Goal: Navigation & Orientation: Find specific page/section

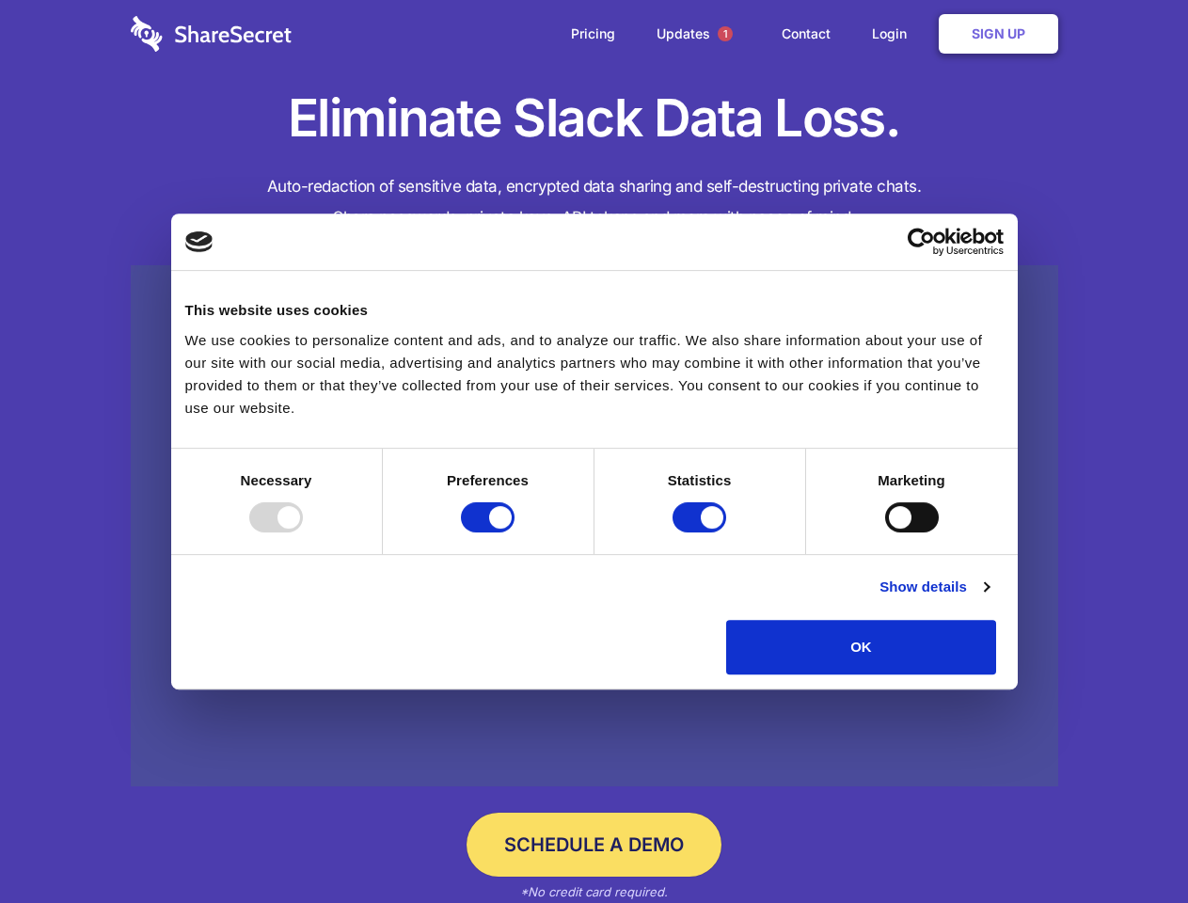
click at [303, 532] on div at bounding box center [276, 517] width 54 height 30
click at [515, 532] on input "Preferences" at bounding box center [488, 517] width 54 height 30
checkbox input "false"
click at [702, 532] on input "Statistics" at bounding box center [700, 517] width 54 height 30
checkbox input "false"
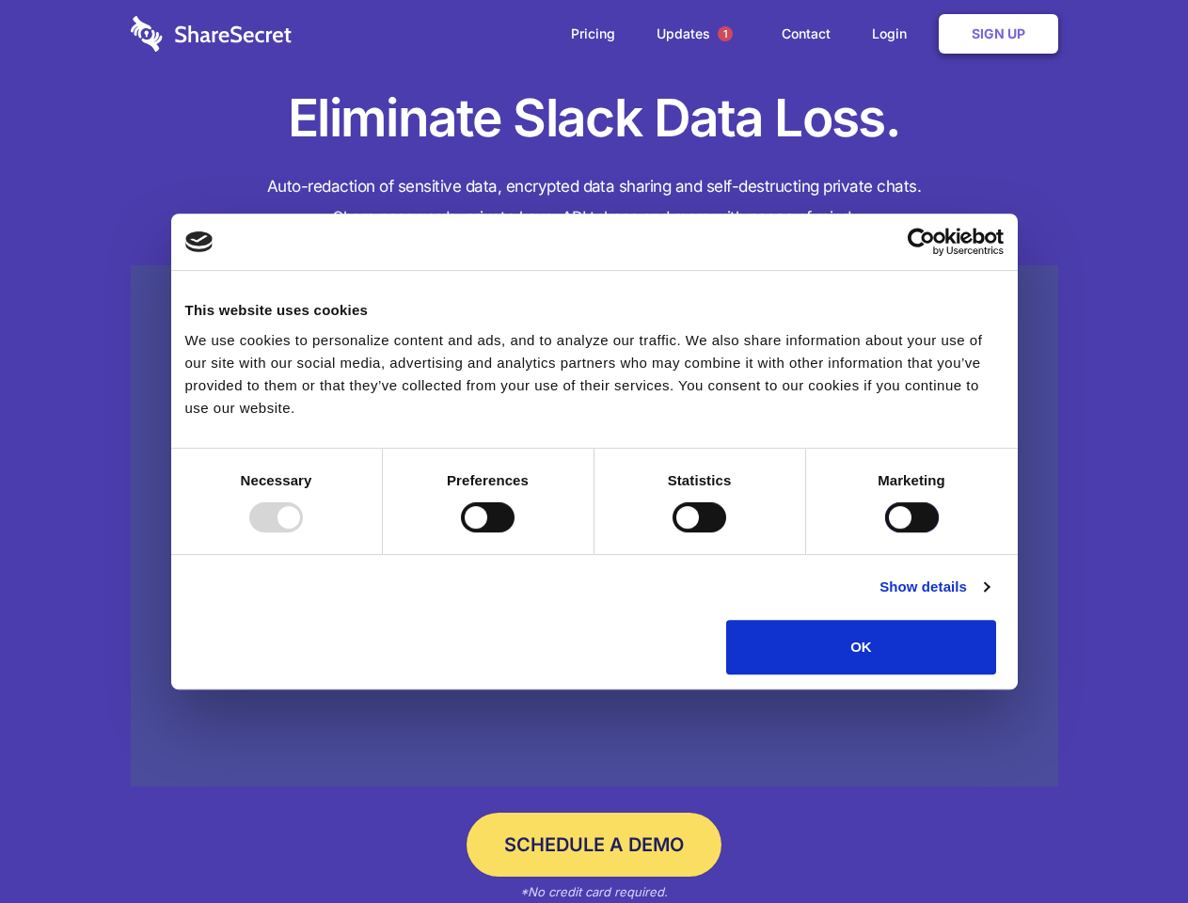
click at [885, 532] on input "Marketing" at bounding box center [912, 517] width 54 height 30
checkbox input "true"
click at [989, 598] on link "Show details" at bounding box center [934, 587] width 109 height 23
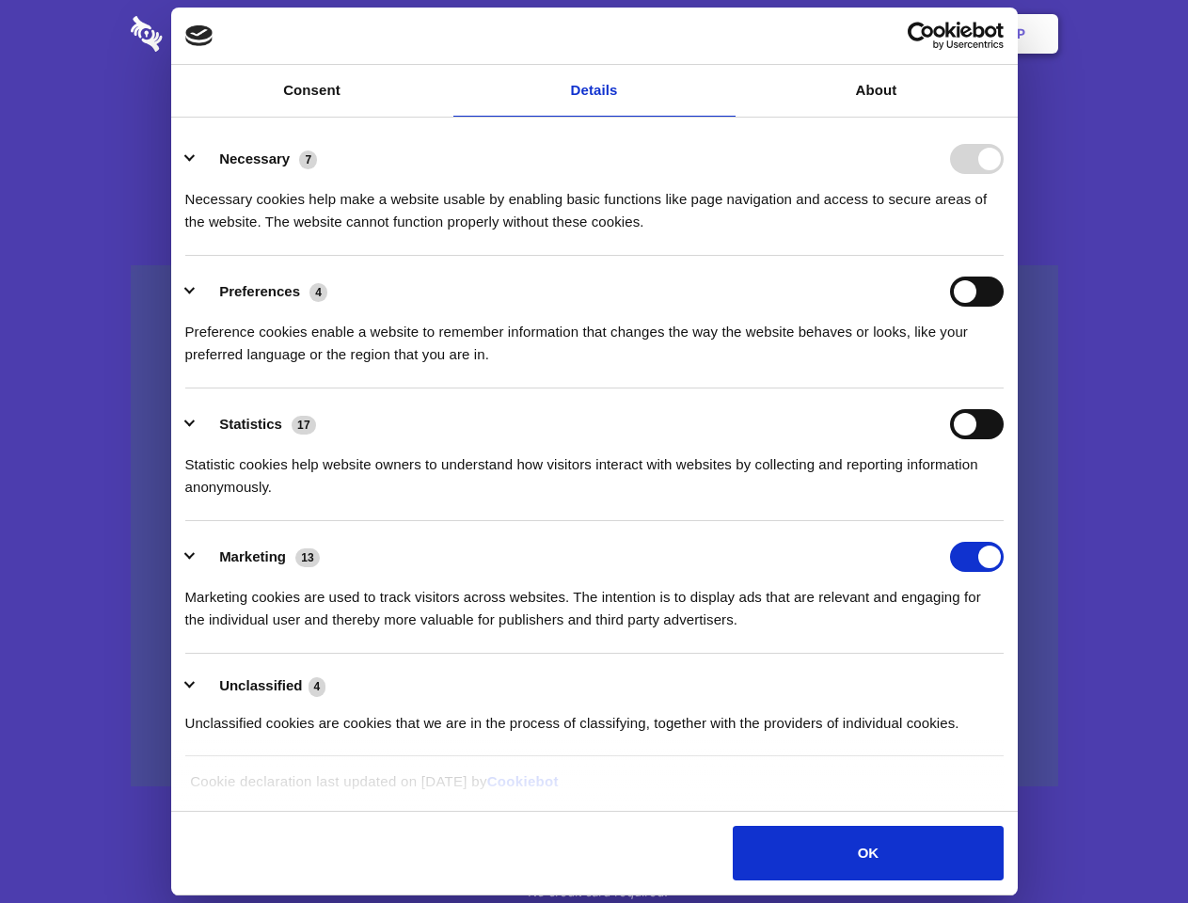
click at [1004, 256] on li "Necessary 7 Necessary cookies help make a website usable by enabling basic func…" at bounding box center [594, 189] width 818 height 133
click at [724, 34] on span "1" at bounding box center [725, 33] width 15 height 15
